Goal: Task Accomplishment & Management: Manage account settings

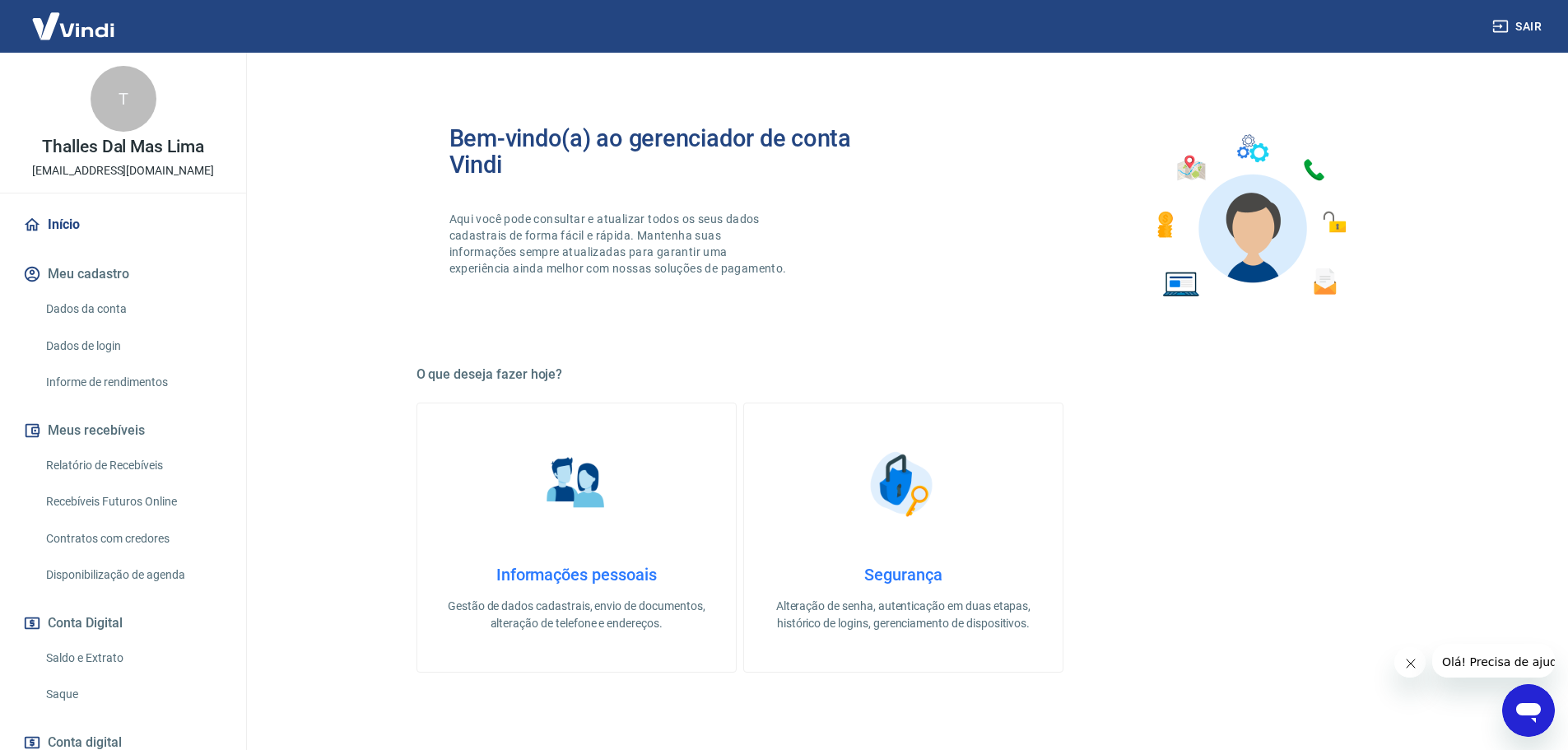
drag, startPoint x: 73, startPoint y: 656, endPoint x: 185, endPoint y: 632, distance: 114.5
click at [73, 656] on link "Saldo e Extrato" at bounding box center [133, 659] width 186 height 34
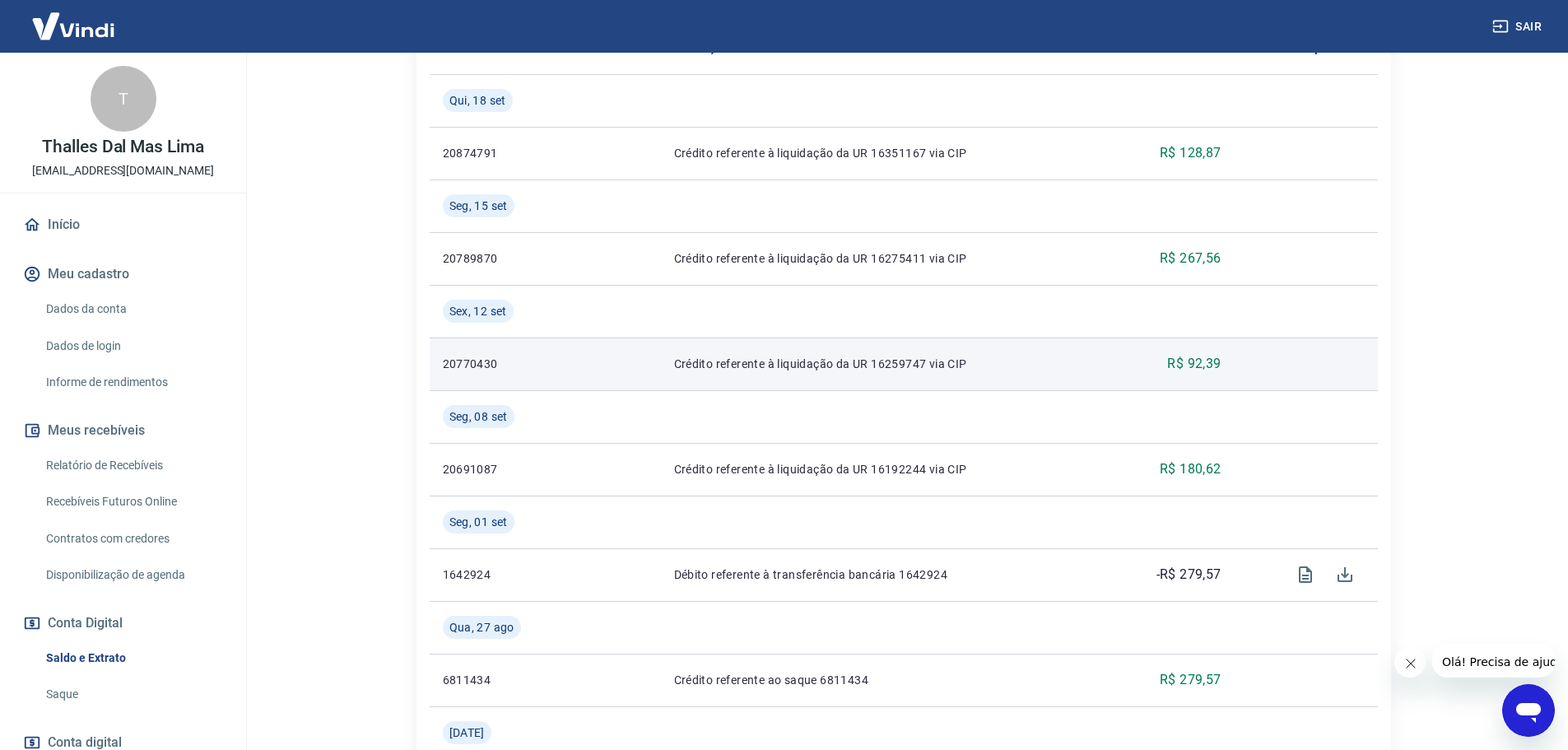
scroll to position [220, 0]
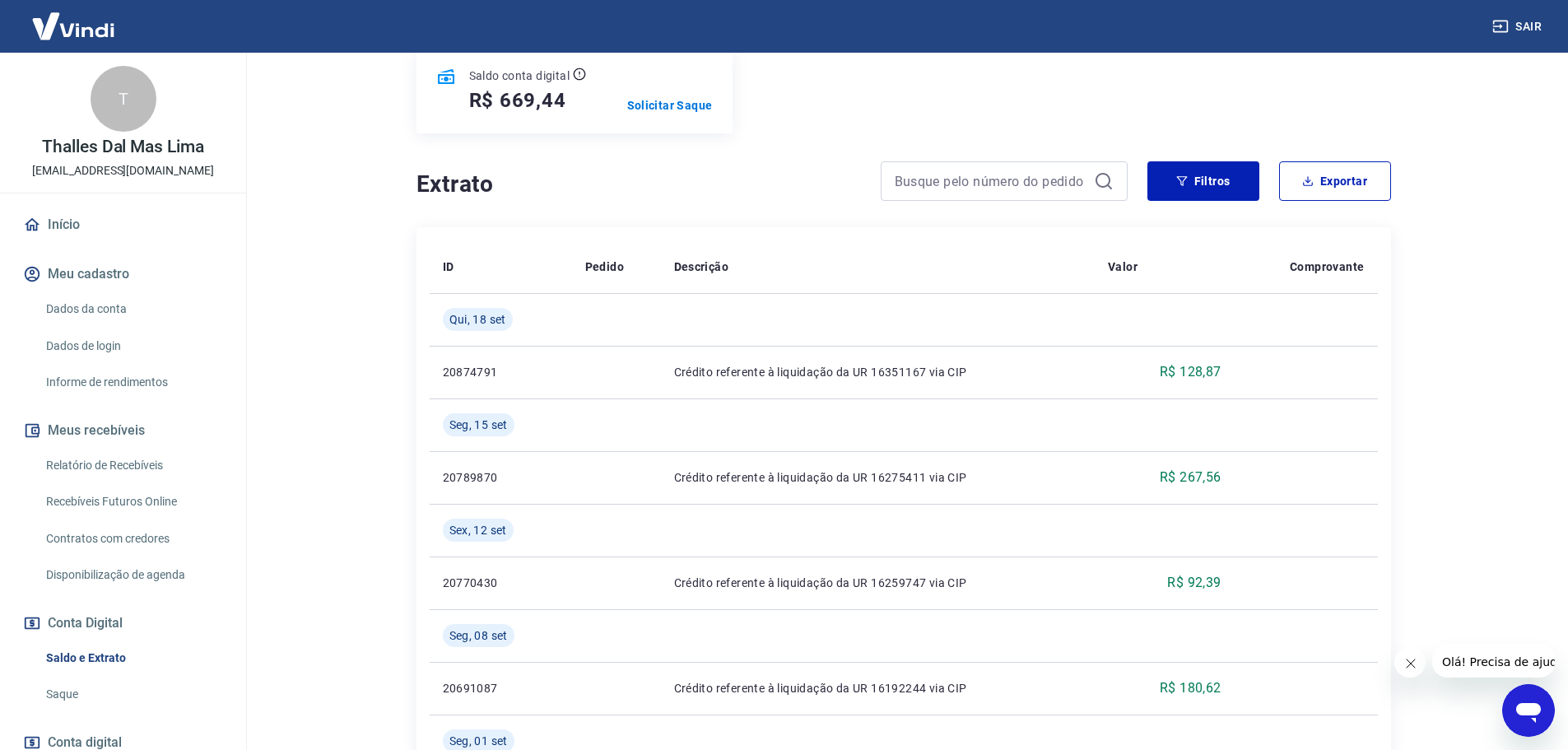
click at [104, 465] on link "Relatório de Recebíveis" at bounding box center [133, 465] width 186 height 34
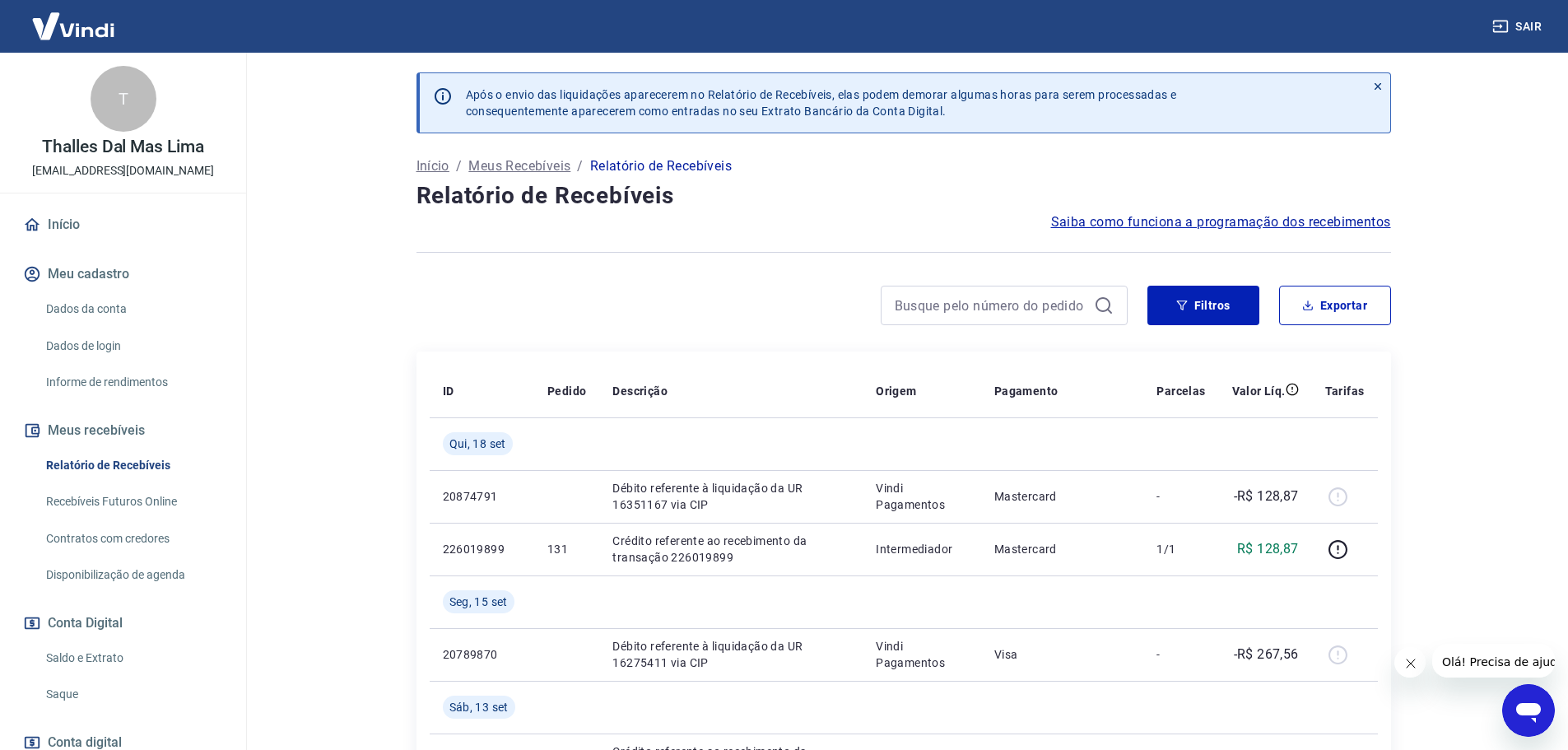
click at [118, 505] on link "Recebíveis Futuros Online" at bounding box center [133, 502] width 186 height 34
drag, startPoint x: 101, startPoint y: 650, endPoint x: 351, endPoint y: 572, distance: 261.9
click at [101, 650] on link "Saldo e Extrato" at bounding box center [133, 659] width 186 height 34
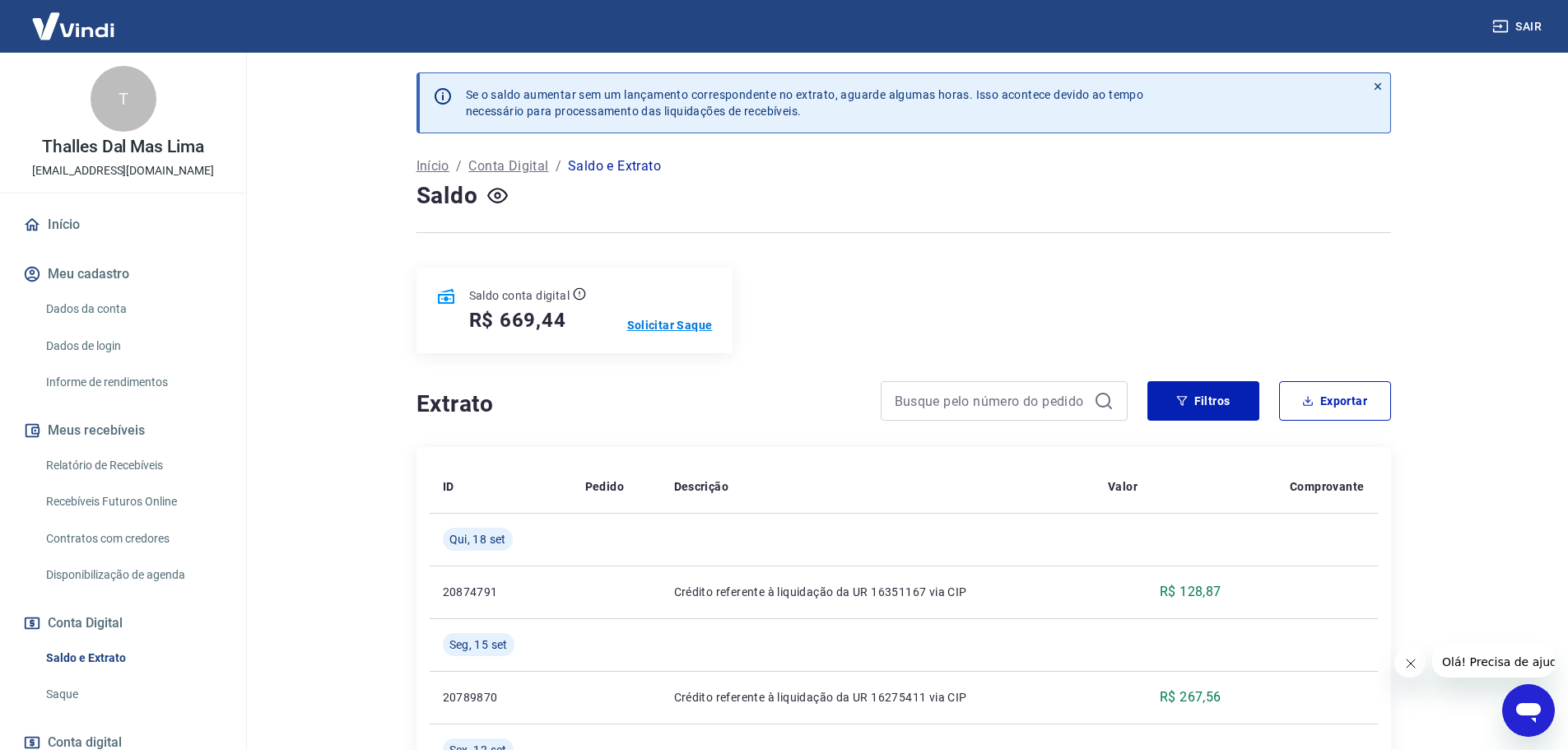
click at [697, 331] on p "Solicitar Saque" at bounding box center [670, 324] width 86 height 16
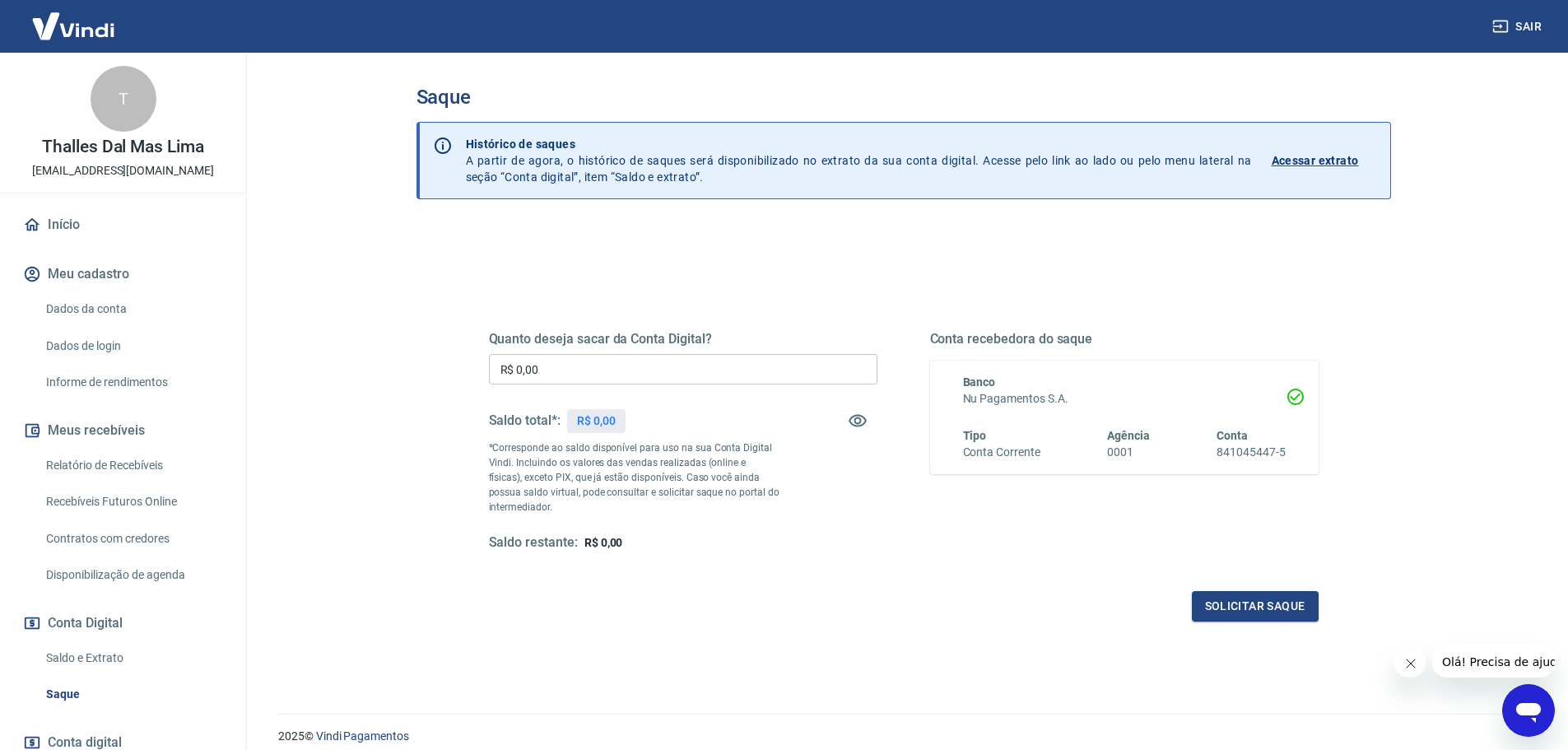
click at [631, 370] on input "R$ 0,00" at bounding box center [683, 369] width 389 height 30
type input "R$ 669,44"
click at [1269, 611] on button "Solicitar saque" at bounding box center [1254, 606] width 127 height 30
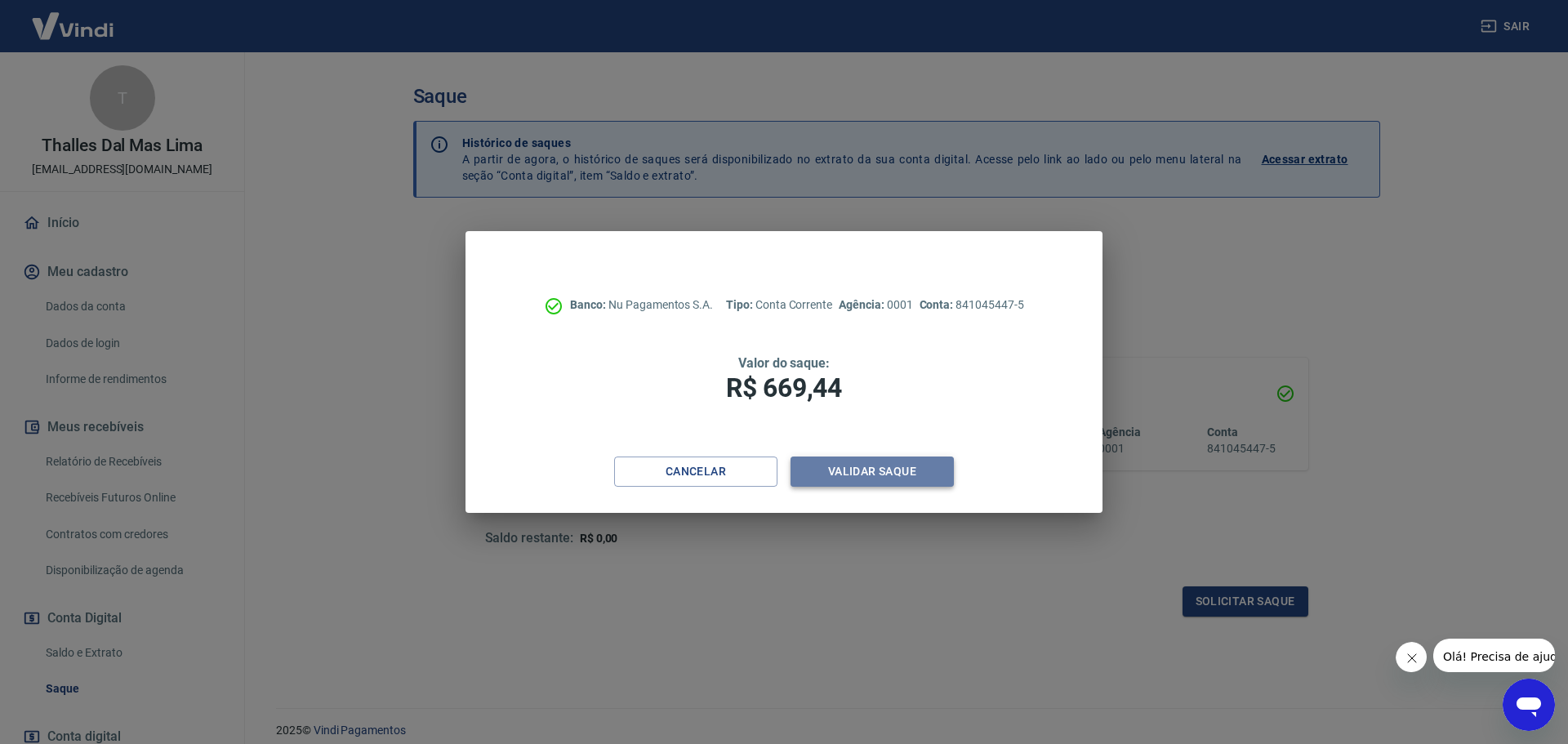
click at [867, 471] on button "Validar saque" at bounding box center [872, 472] width 164 height 30
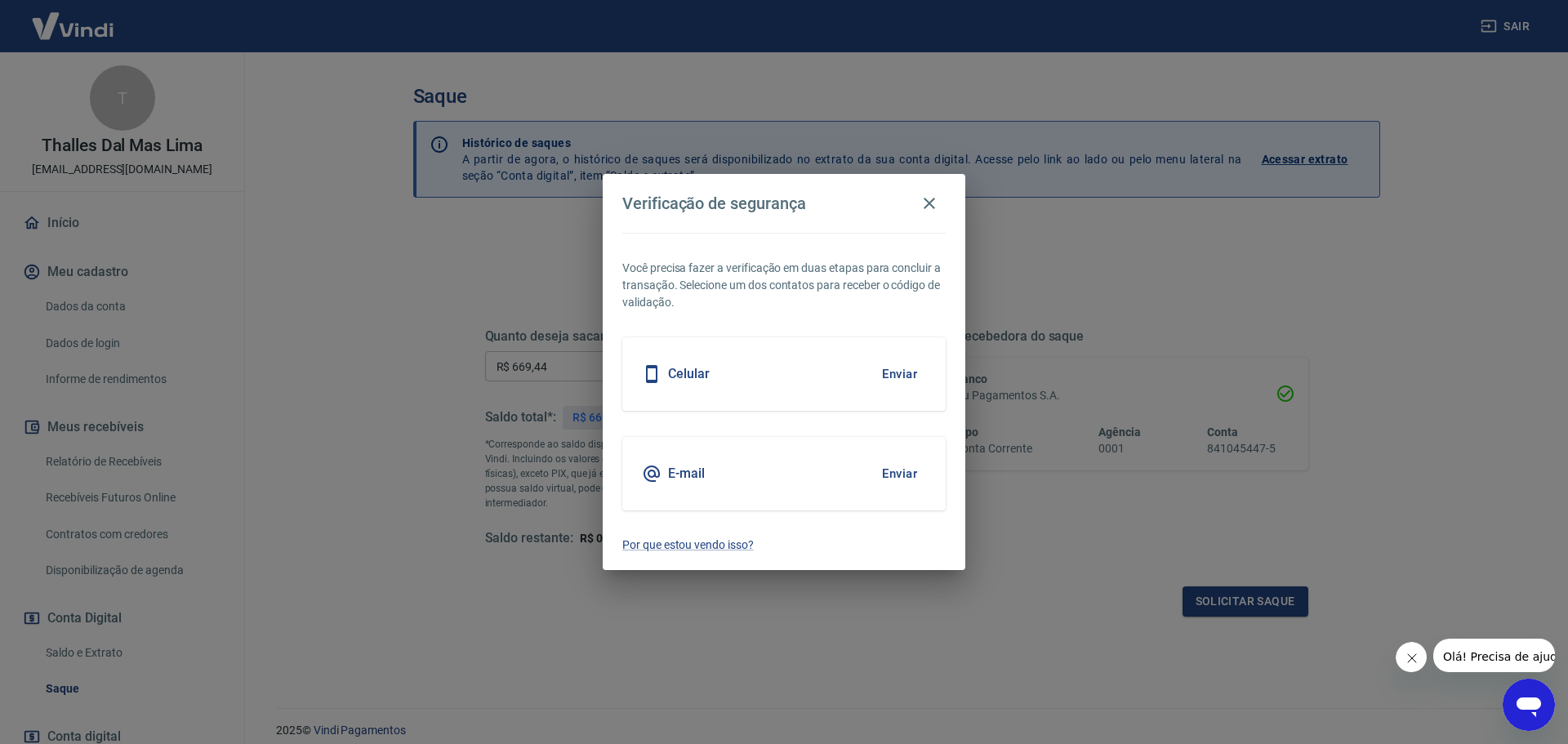
click at [897, 373] on button "Enviar" at bounding box center [899, 374] width 53 height 35
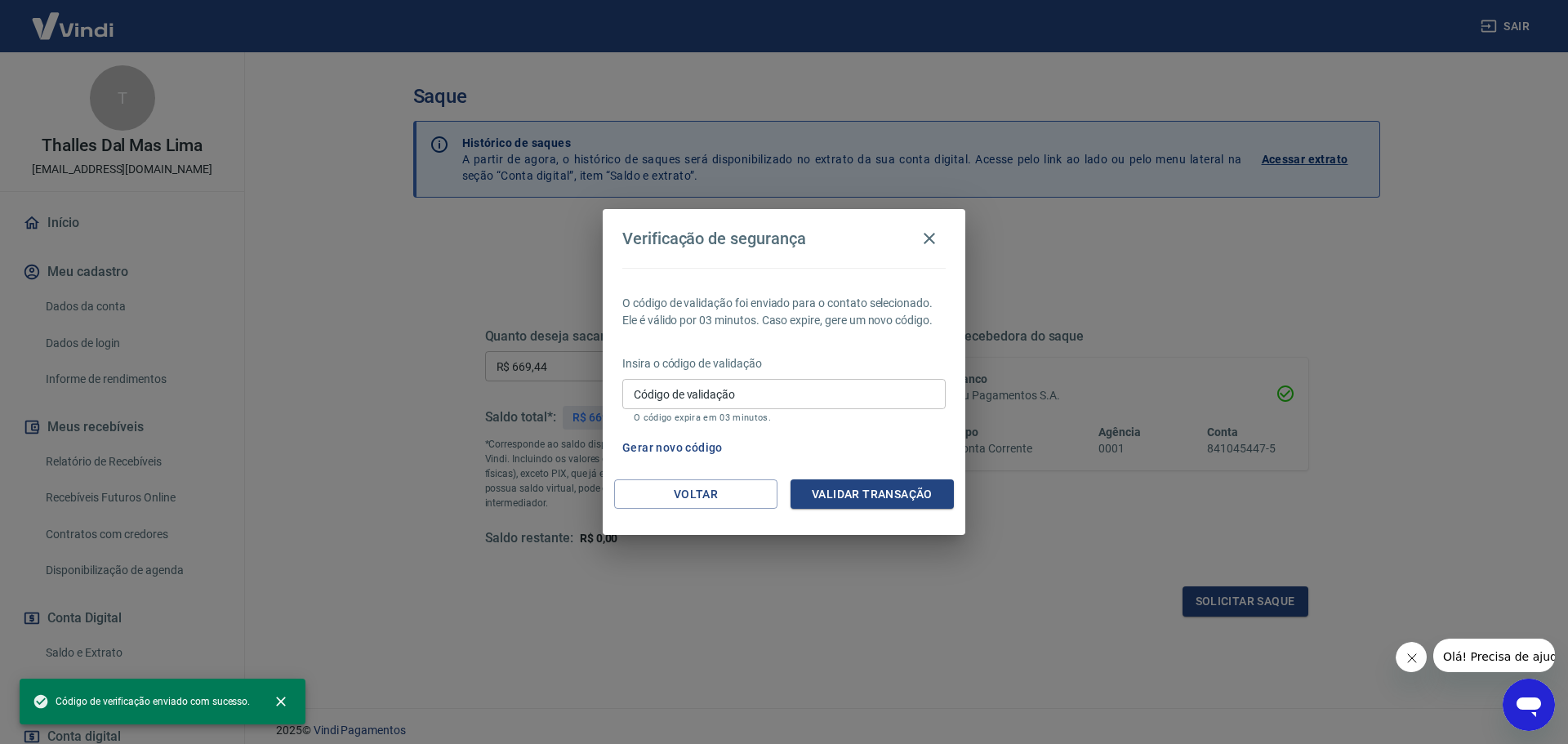
click at [775, 397] on input "Código de validação" at bounding box center [784, 394] width 323 height 30
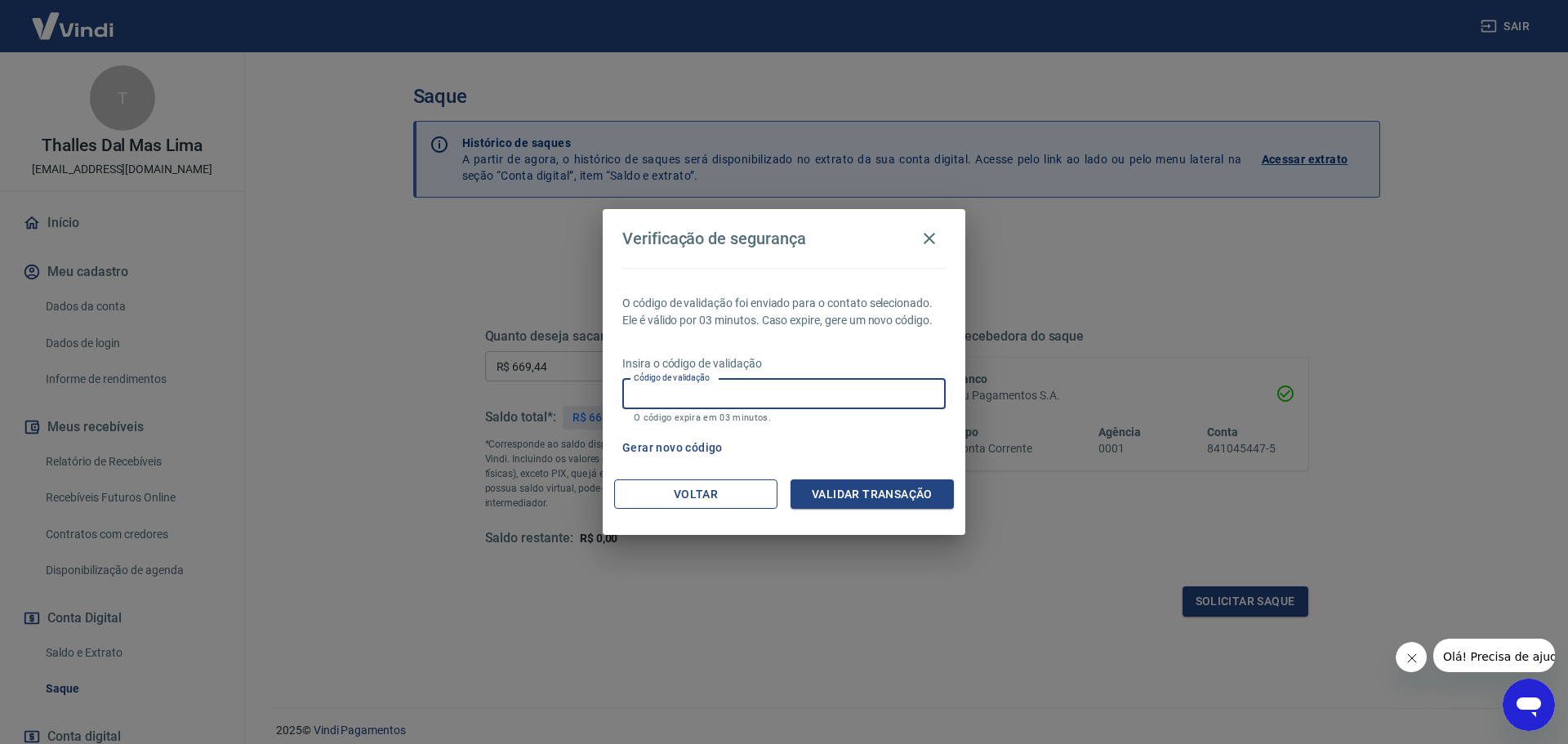
click at [672, 490] on button "Voltar" at bounding box center [695, 494] width 164 height 30
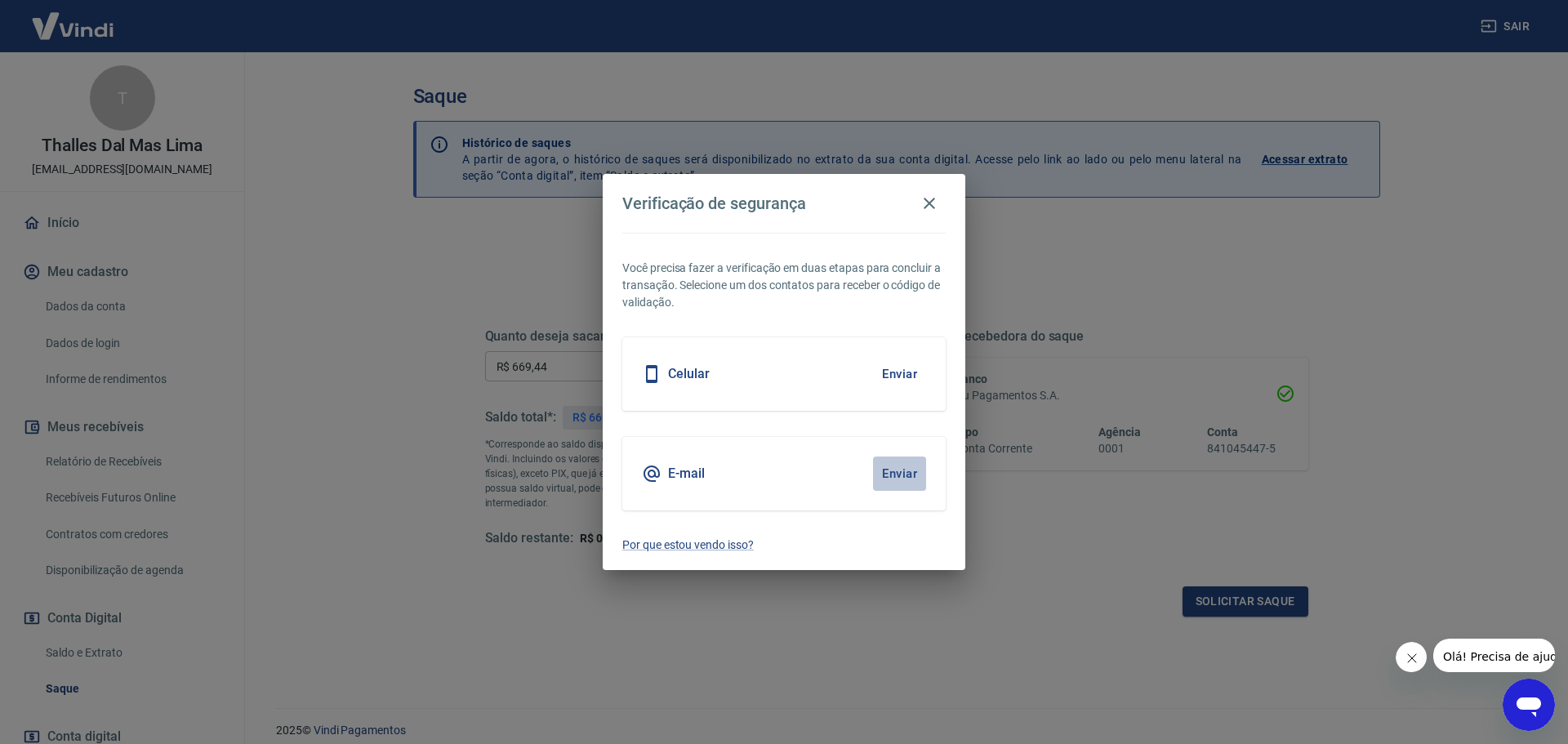
click at [897, 477] on button "Enviar" at bounding box center [899, 474] width 53 height 35
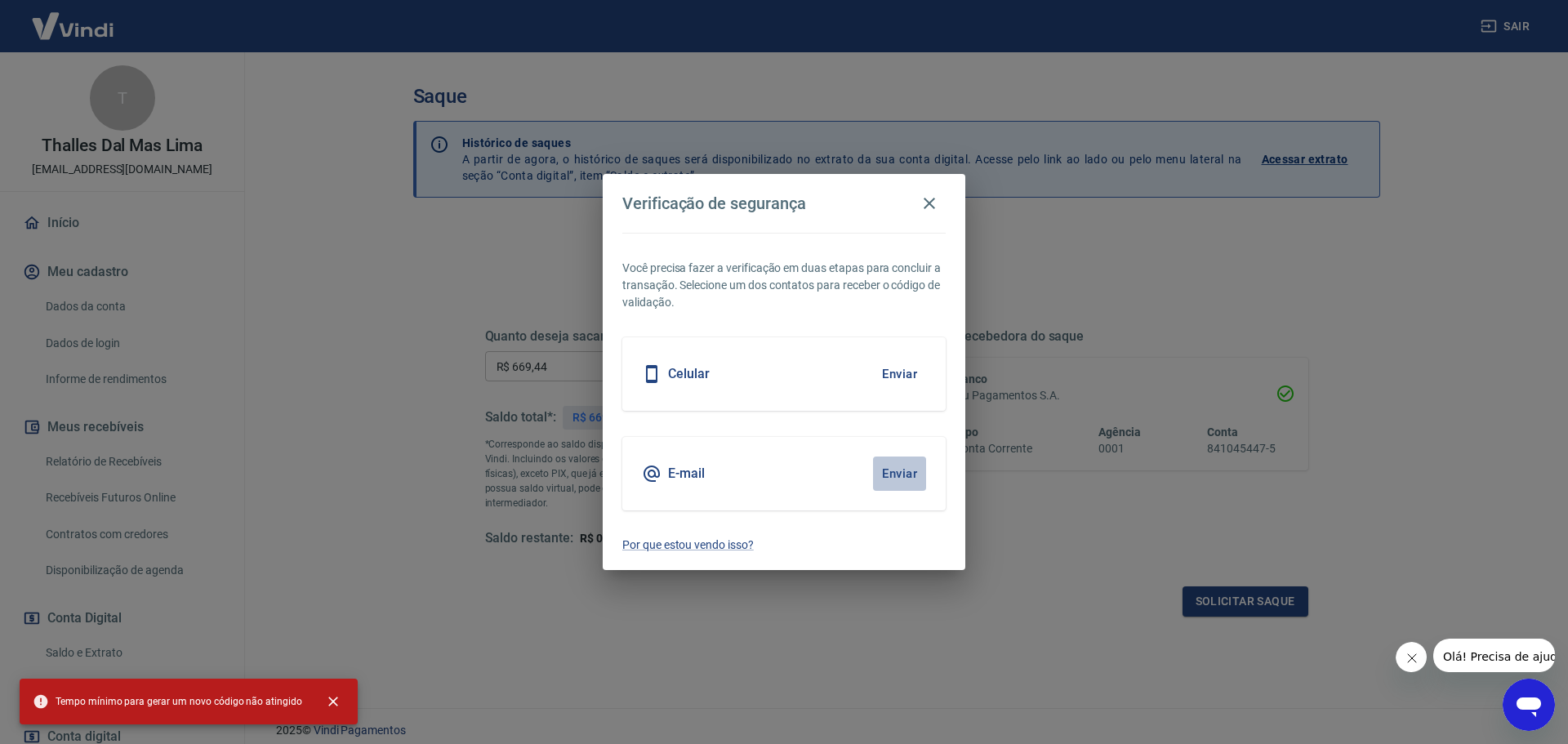
click at [897, 477] on button "Enviar" at bounding box center [899, 474] width 53 height 35
click at [895, 466] on button "Enviar" at bounding box center [899, 474] width 53 height 35
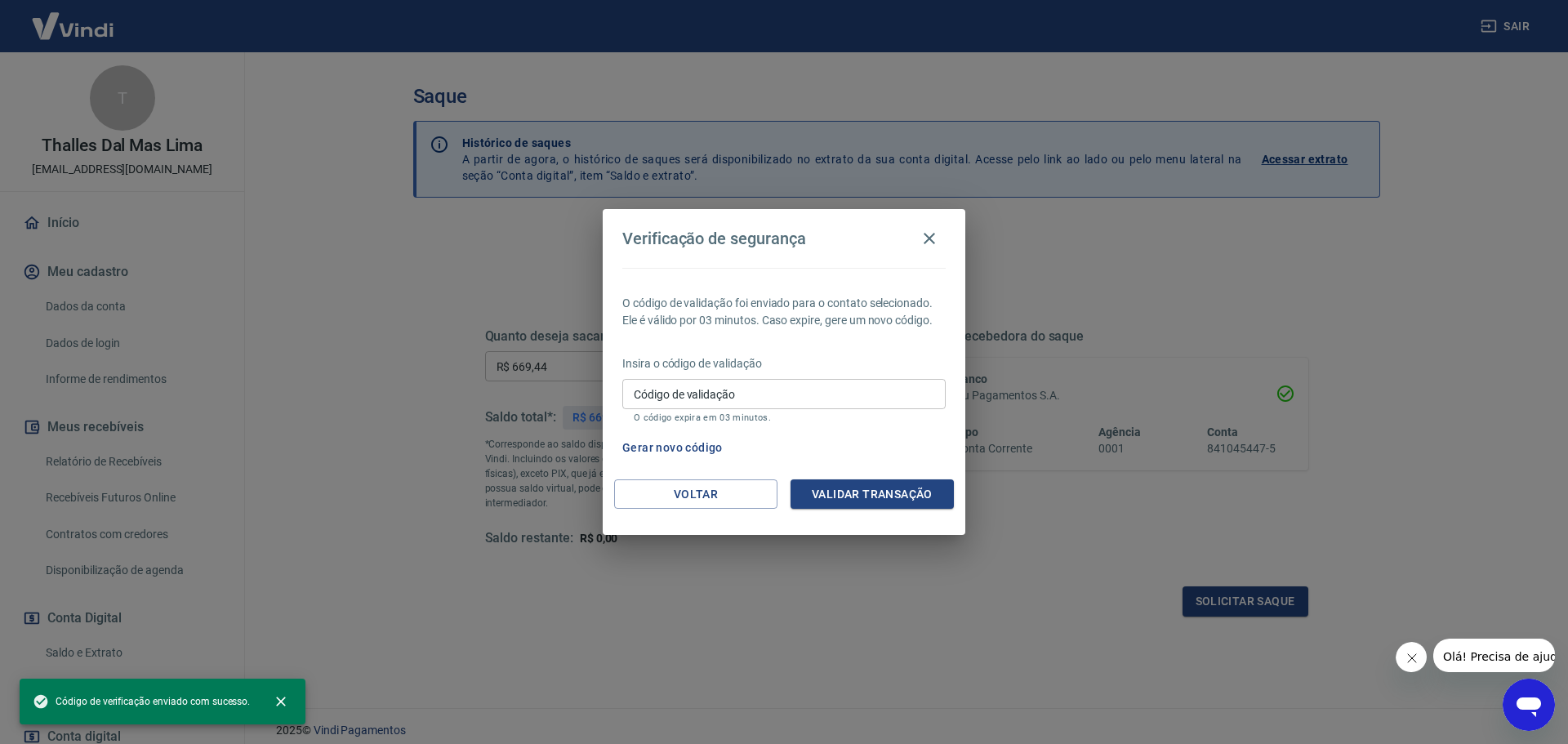
drag, startPoint x: 717, startPoint y: 384, endPoint x: 758, endPoint y: 406, distance: 46.5
click at [717, 384] on div "Código de validação Código de validação O código expira em 03 minutos." at bounding box center [784, 401] width 323 height 44
paste input "457290"
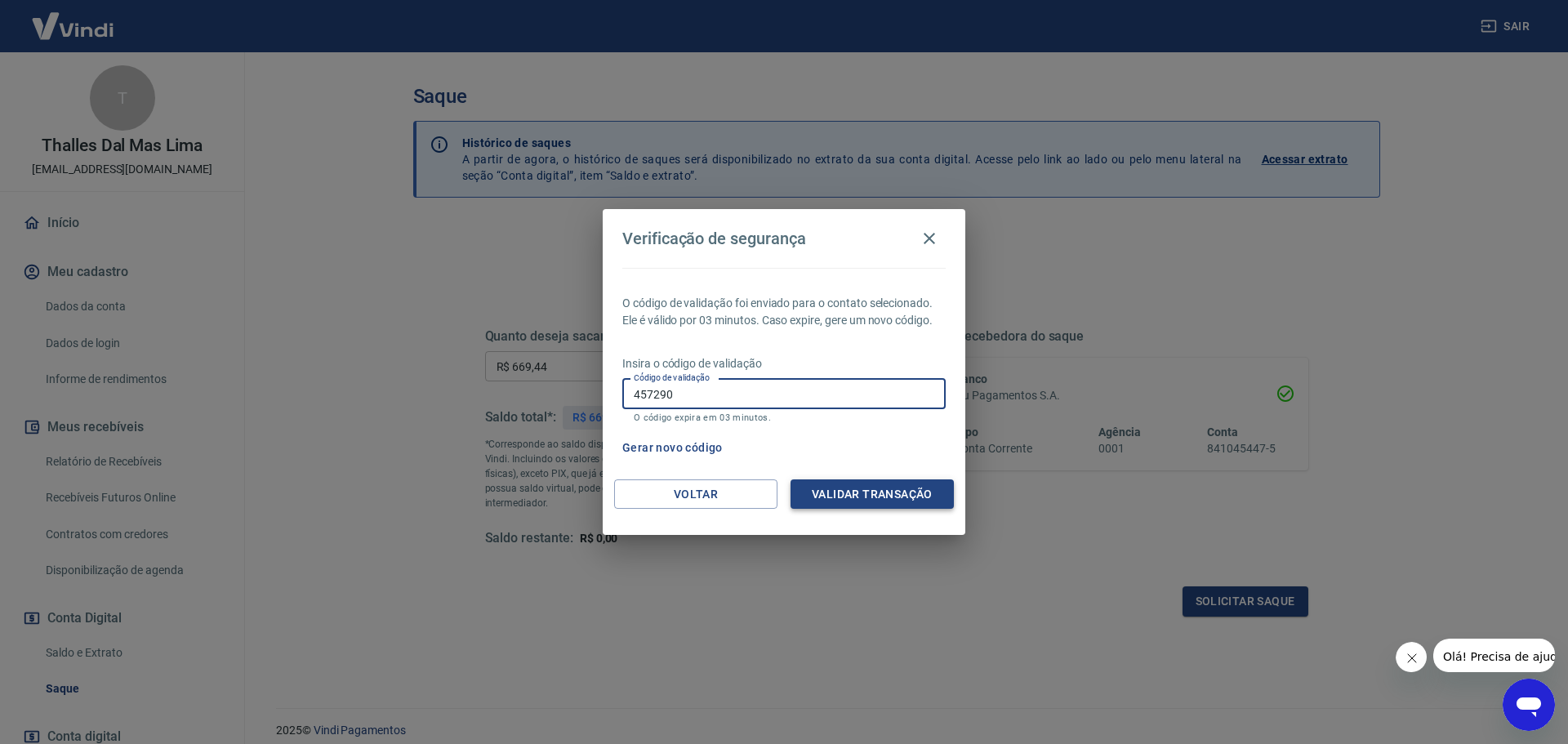
type input "457290"
click at [873, 495] on button "Validar transação" at bounding box center [872, 494] width 164 height 30
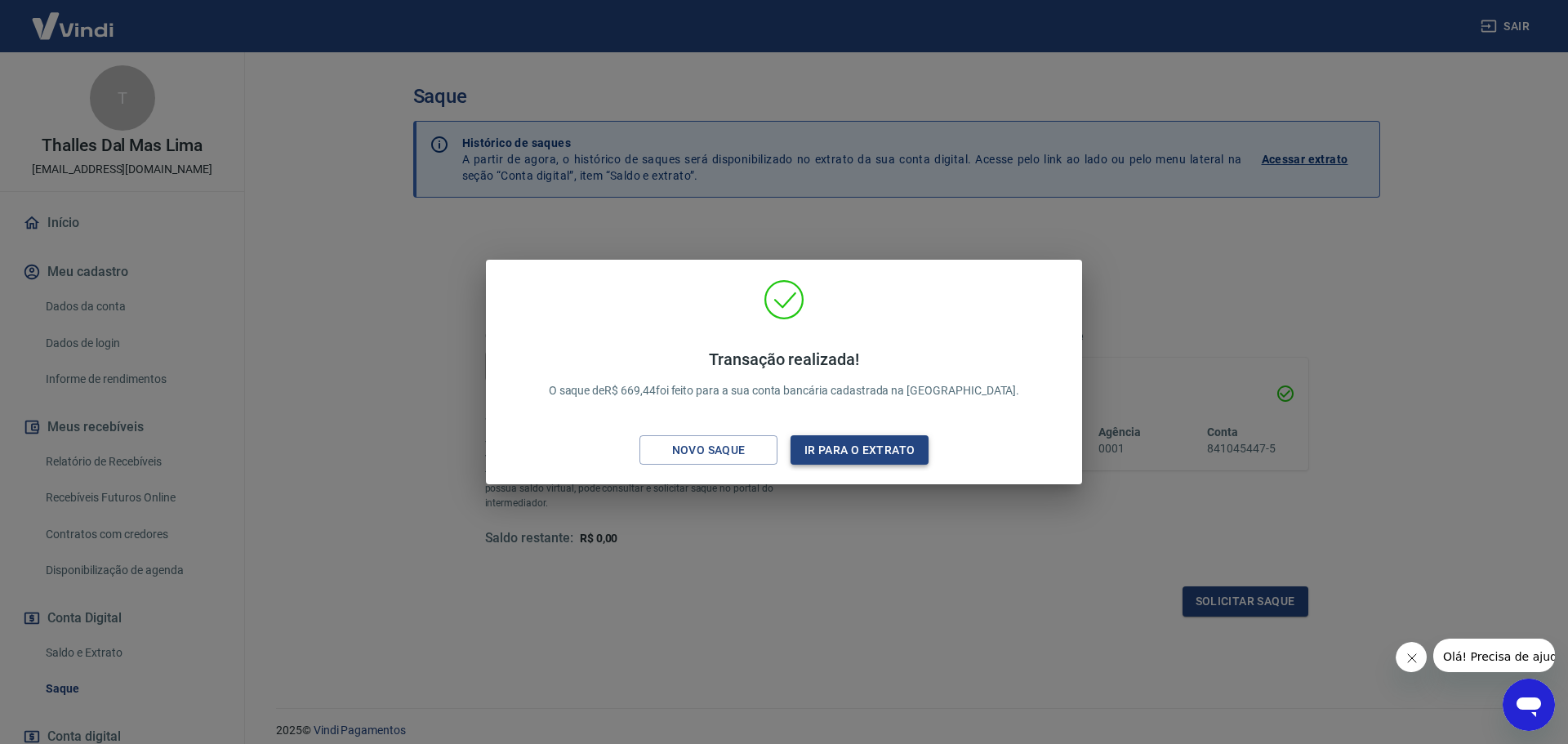
click at [828, 456] on button "Ir para o extrato" at bounding box center [860, 451] width 138 height 30
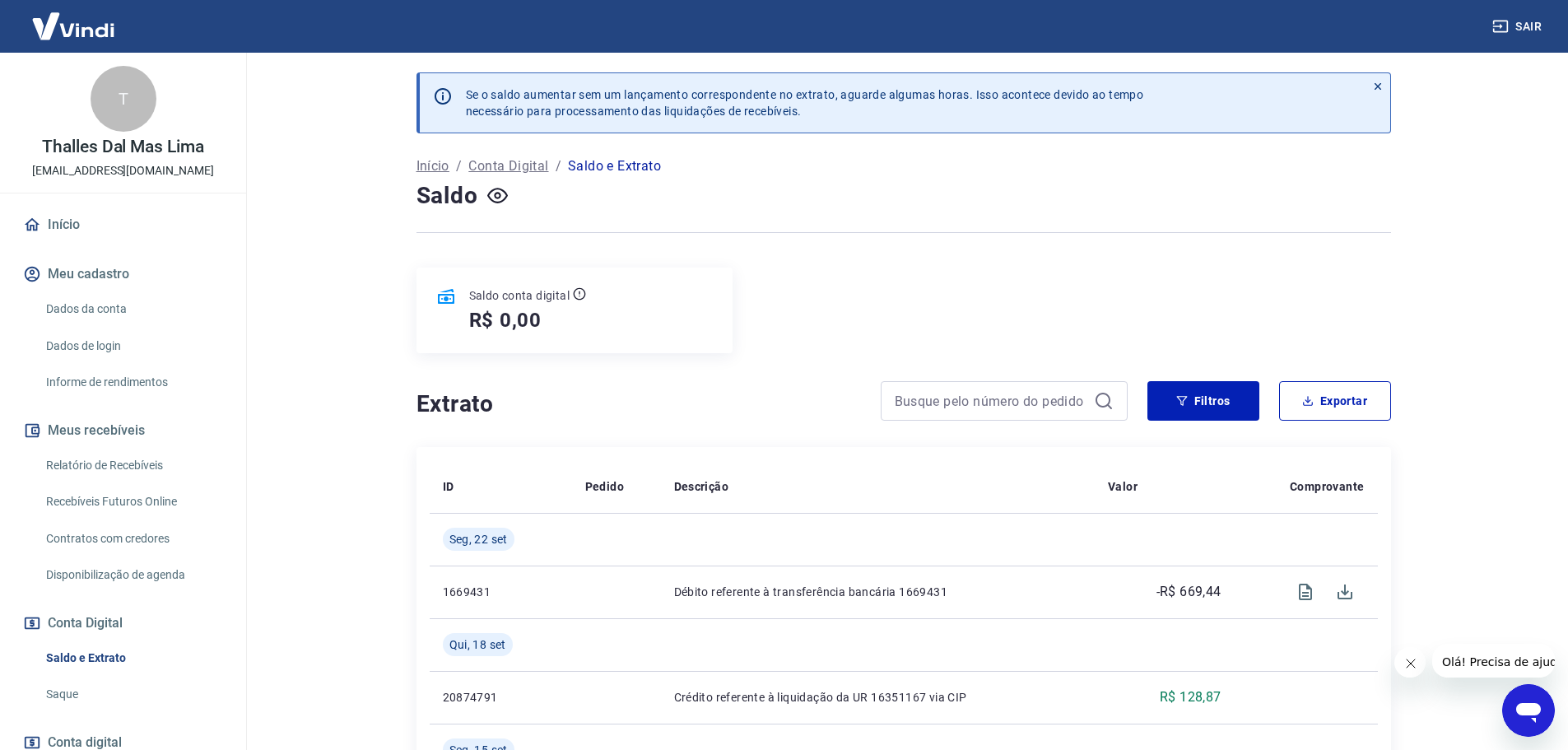
click at [140, 493] on link "Recebíveis Futuros Online" at bounding box center [133, 502] width 186 height 34
drag, startPoint x: 106, startPoint y: 497, endPoint x: 154, endPoint y: 464, distance: 58.2
click at [106, 497] on link "Recebíveis Futuros Online" at bounding box center [133, 502] width 186 height 34
